Goal: Task Accomplishment & Management: Manage account settings

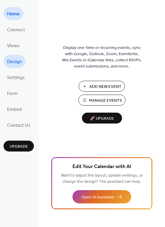
click at [14, 62] on span "Design" at bounding box center [14, 61] width 15 height 9
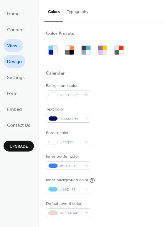
click at [16, 43] on span "Views" at bounding box center [13, 45] width 13 height 9
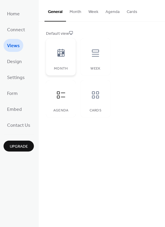
click at [58, 53] on icon at bounding box center [60, 52] width 9 height 9
click at [96, 98] on icon at bounding box center [95, 94] width 9 height 9
click at [19, 32] on span "Connect" at bounding box center [16, 29] width 18 height 9
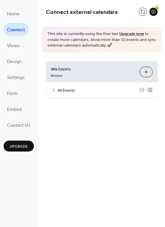
click at [52, 89] on icon at bounding box center [53, 89] width 5 height 5
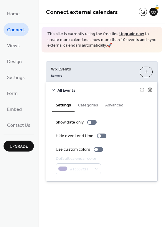
click at [94, 105] on button "Categories" at bounding box center [87, 105] width 27 height 14
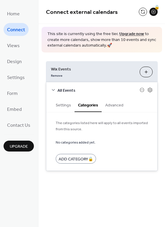
click at [117, 105] on button "Advanced" at bounding box center [114, 105] width 25 height 14
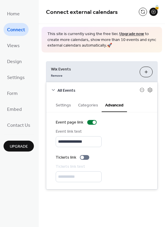
click at [62, 102] on button "Settings" at bounding box center [63, 105] width 22 height 14
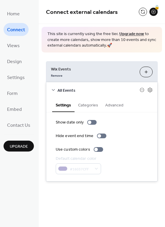
click at [92, 107] on button "Categories" at bounding box center [87, 105] width 27 height 14
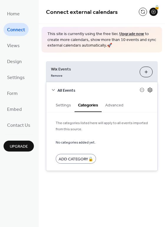
click at [150, 89] on icon at bounding box center [149, 89] width 5 height 5
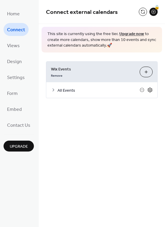
click at [150, 89] on icon at bounding box center [149, 89] width 5 height 5
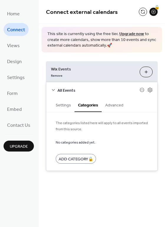
click at [146, 70] on button "Customize" at bounding box center [146, 72] width 13 height 11
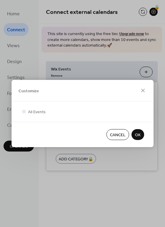
click at [53, 98] on div "Customize" at bounding box center [82, 90] width 142 height 21
click at [28, 112] on span "All Events" at bounding box center [37, 112] width 18 height 6
click at [89, 122] on div "Cancel OK" at bounding box center [82, 134] width 142 height 25
click at [44, 109] on span "All Events" at bounding box center [37, 112] width 18 height 6
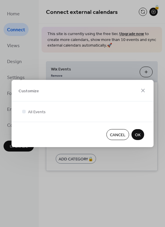
click at [137, 137] on span "OK" at bounding box center [138, 135] width 6 height 6
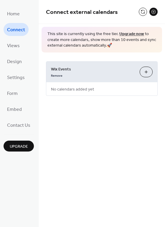
click at [146, 70] on button "Customize" at bounding box center [146, 72] width 13 height 11
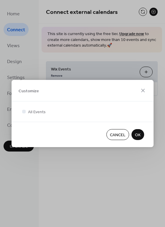
click at [139, 140] on button "OK" at bounding box center [137, 134] width 13 height 11
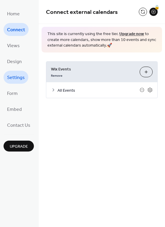
click at [18, 74] on span "Settings" at bounding box center [16, 77] width 18 height 9
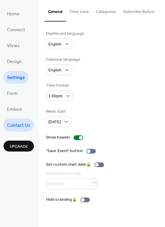
click at [16, 129] on span "Contact Us" at bounding box center [18, 125] width 23 height 9
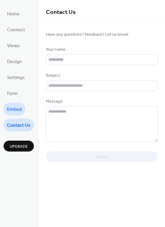
click at [12, 111] on span "Embed" at bounding box center [14, 109] width 15 height 9
